Goal: Navigation & Orientation: Find specific page/section

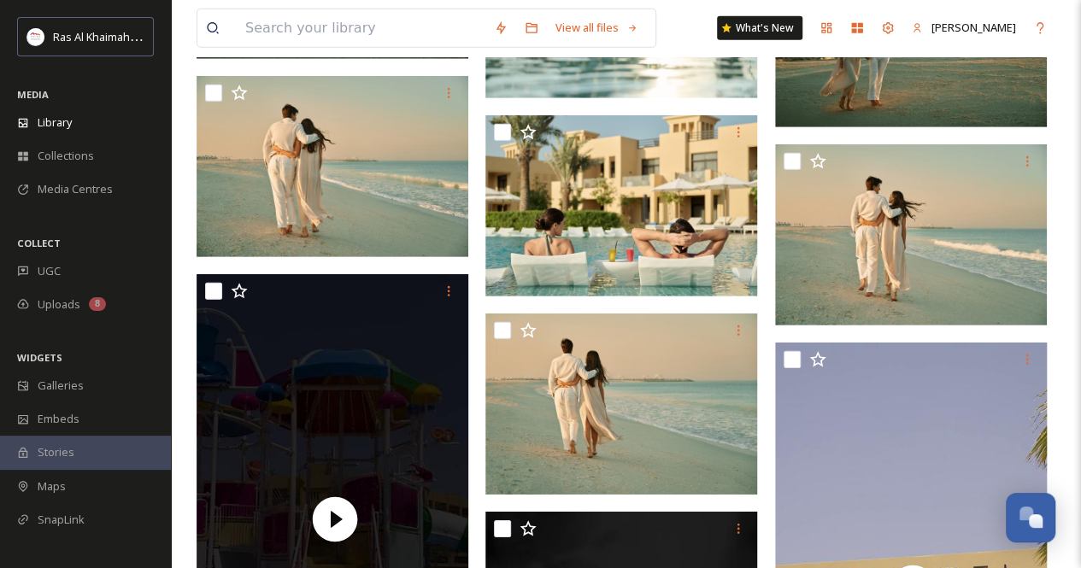
scroll to position [597, 0]
click at [59, 116] on span "Library" at bounding box center [55, 123] width 34 height 16
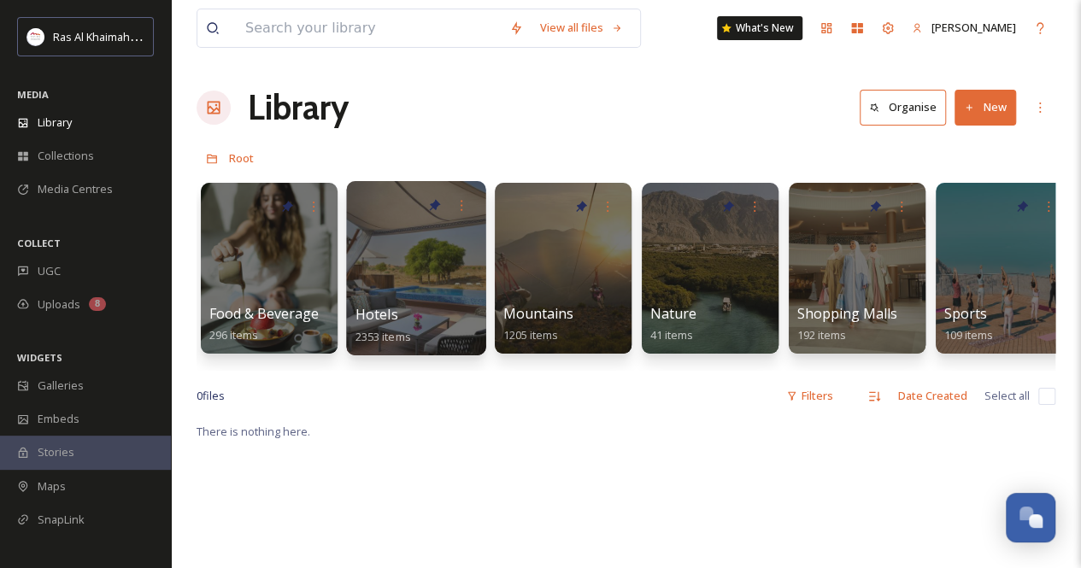
scroll to position [0, 877]
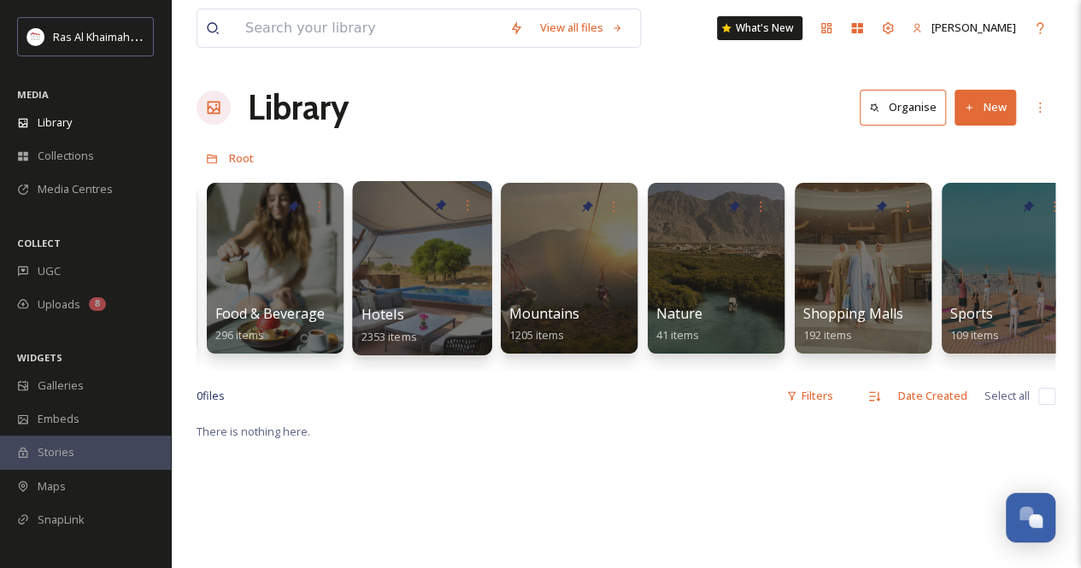
click at [419, 277] on div at bounding box center [421, 268] width 139 height 174
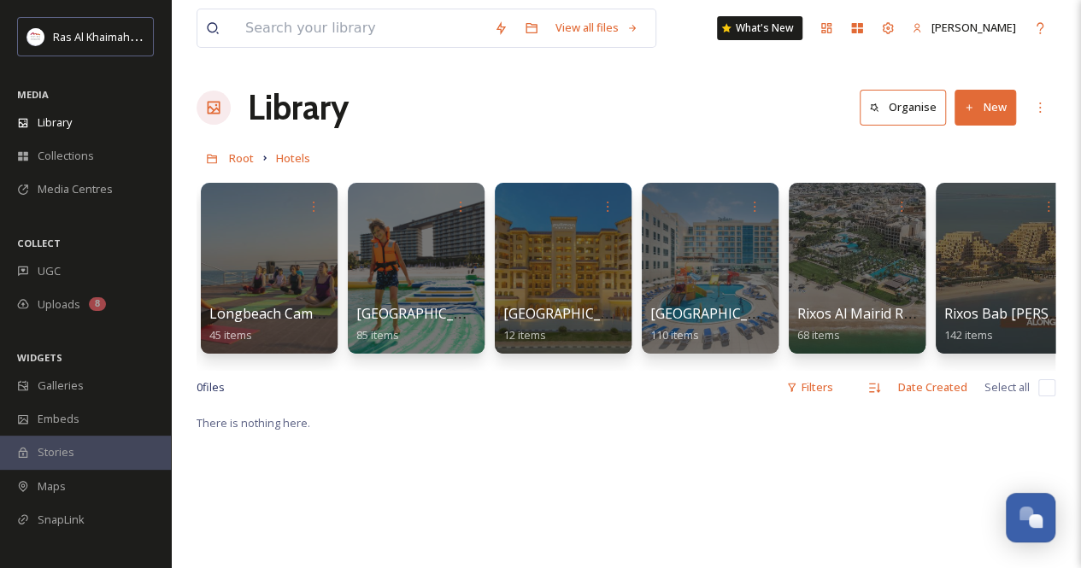
scroll to position [0, 1386]
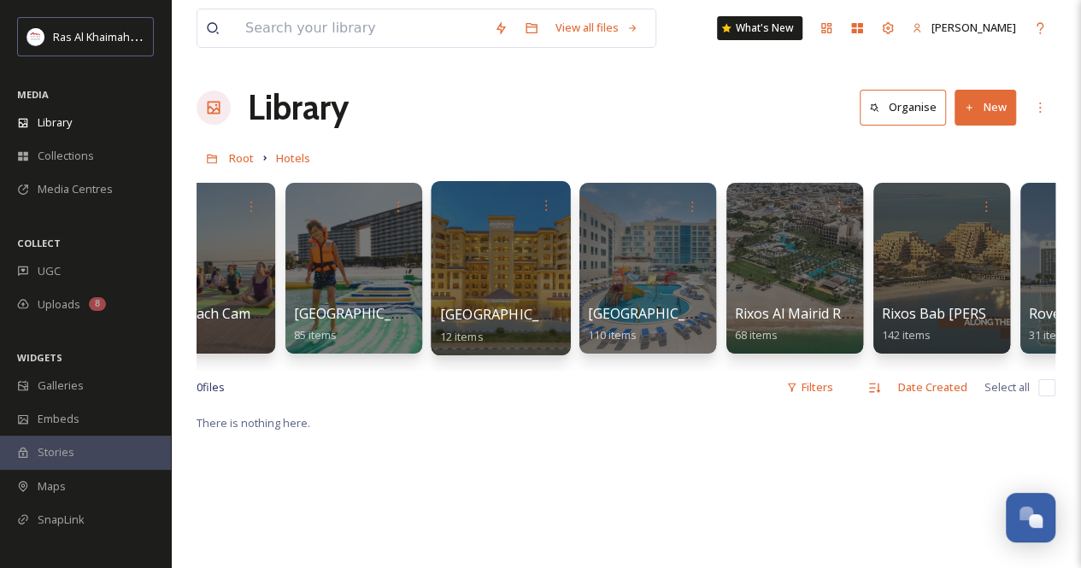
click at [535, 287] on div at bounding box center [500, 268] width 139 height 174
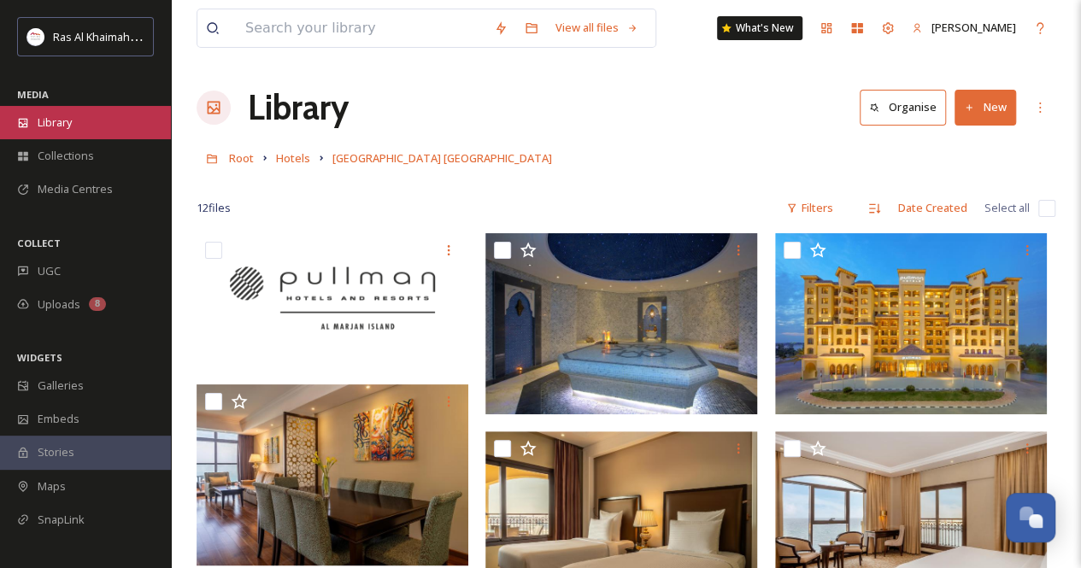
click at [76, 129] on div "Library" at bounding box center [85, 122] width 171 height 33
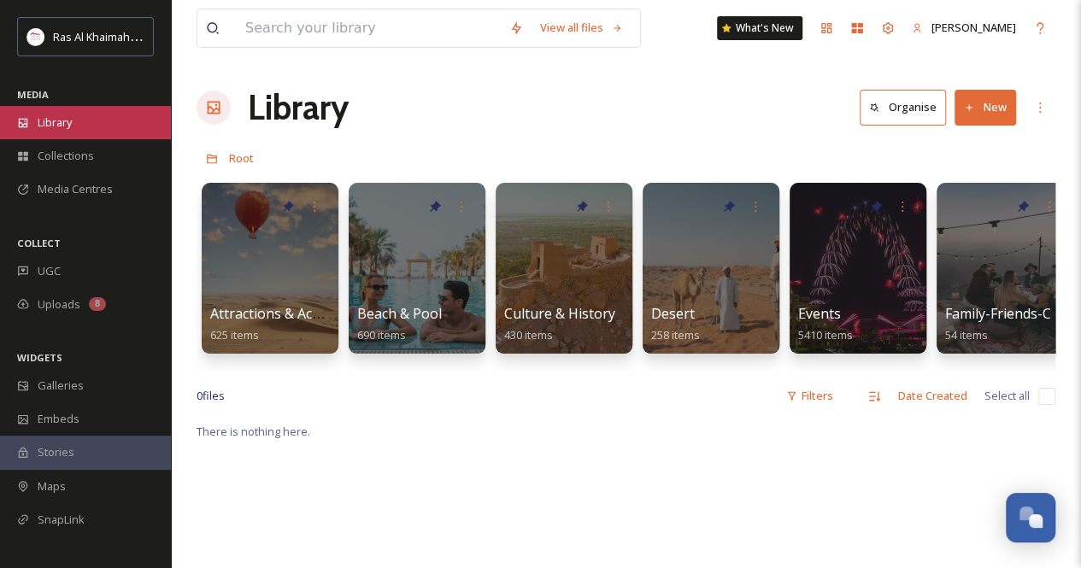
click at [101, 129] on div "Library" at bounding box center [85, 122] width 171 height 33
